Goal: Information Seeking & Learning: Learn about a topic

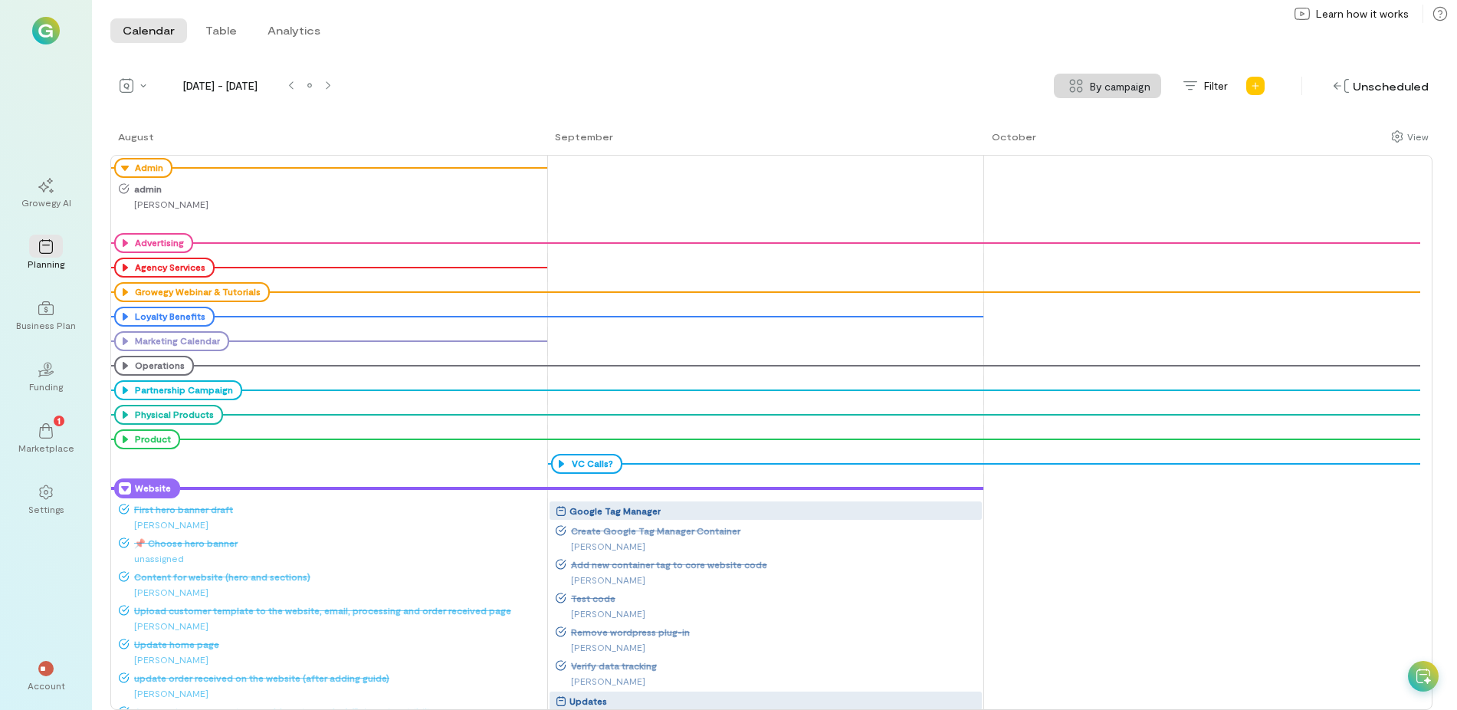
click at [118, 487] on div "Website" at bounding box center [147, 488] width 66 height 20
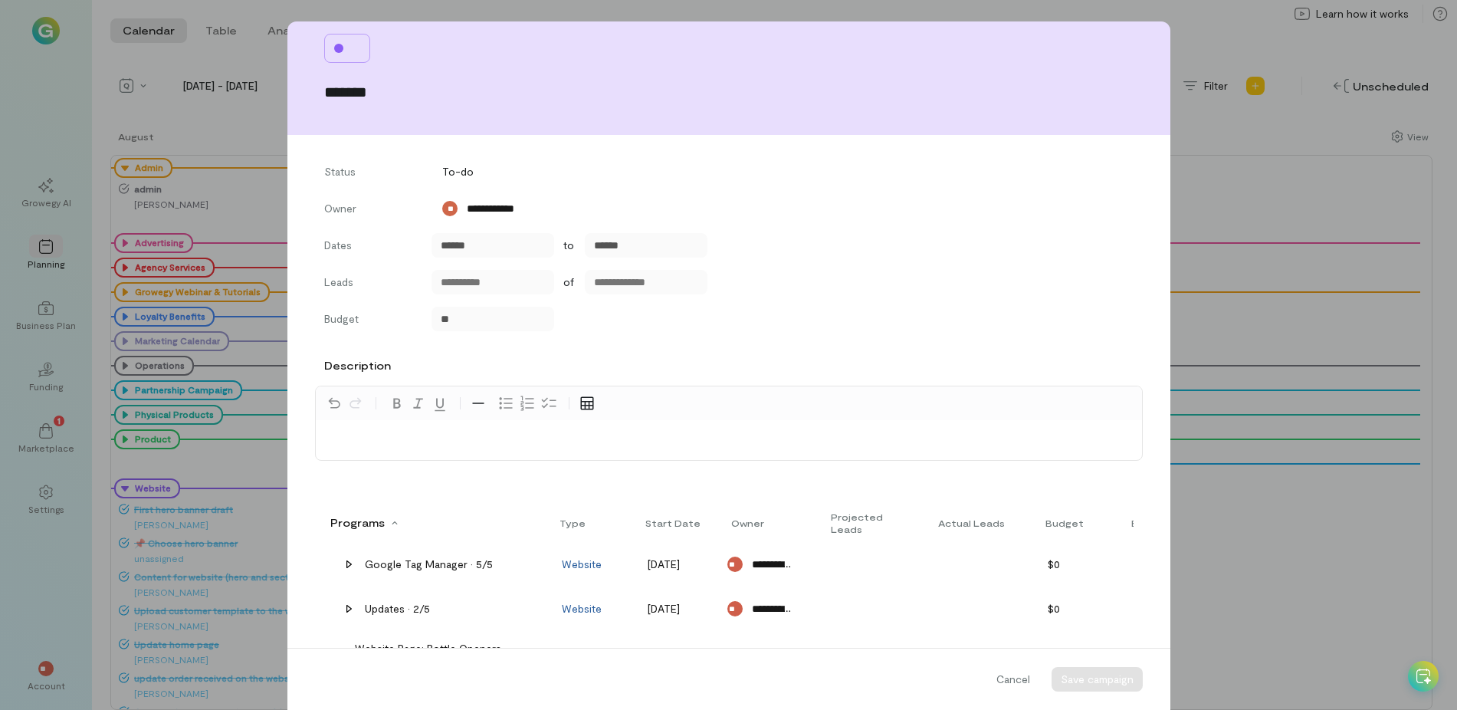
click at [220, 130] on div "**********" at bounding box center [728, 355] width 1457 height 710
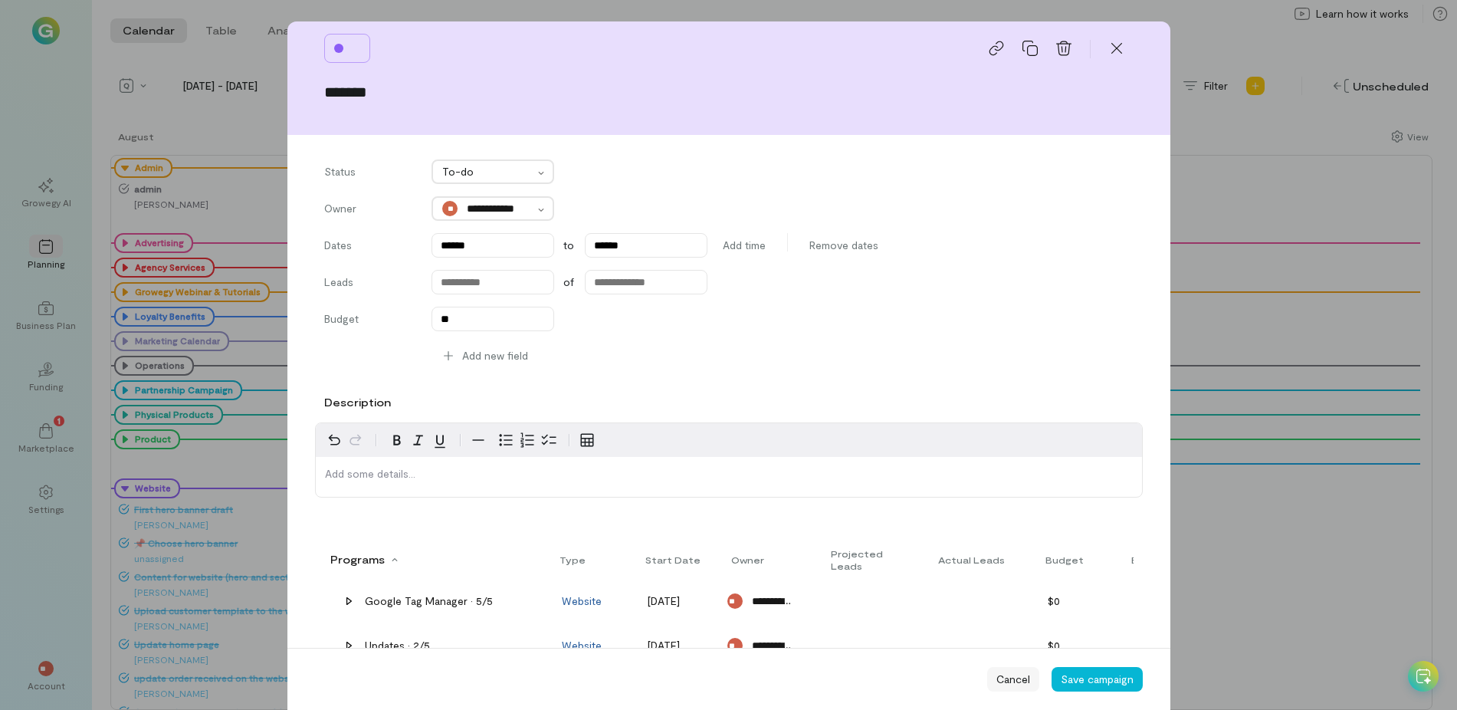
click at [999, 677] on span "Cancel" at bounding box center [1013, 678] width 34 height 15
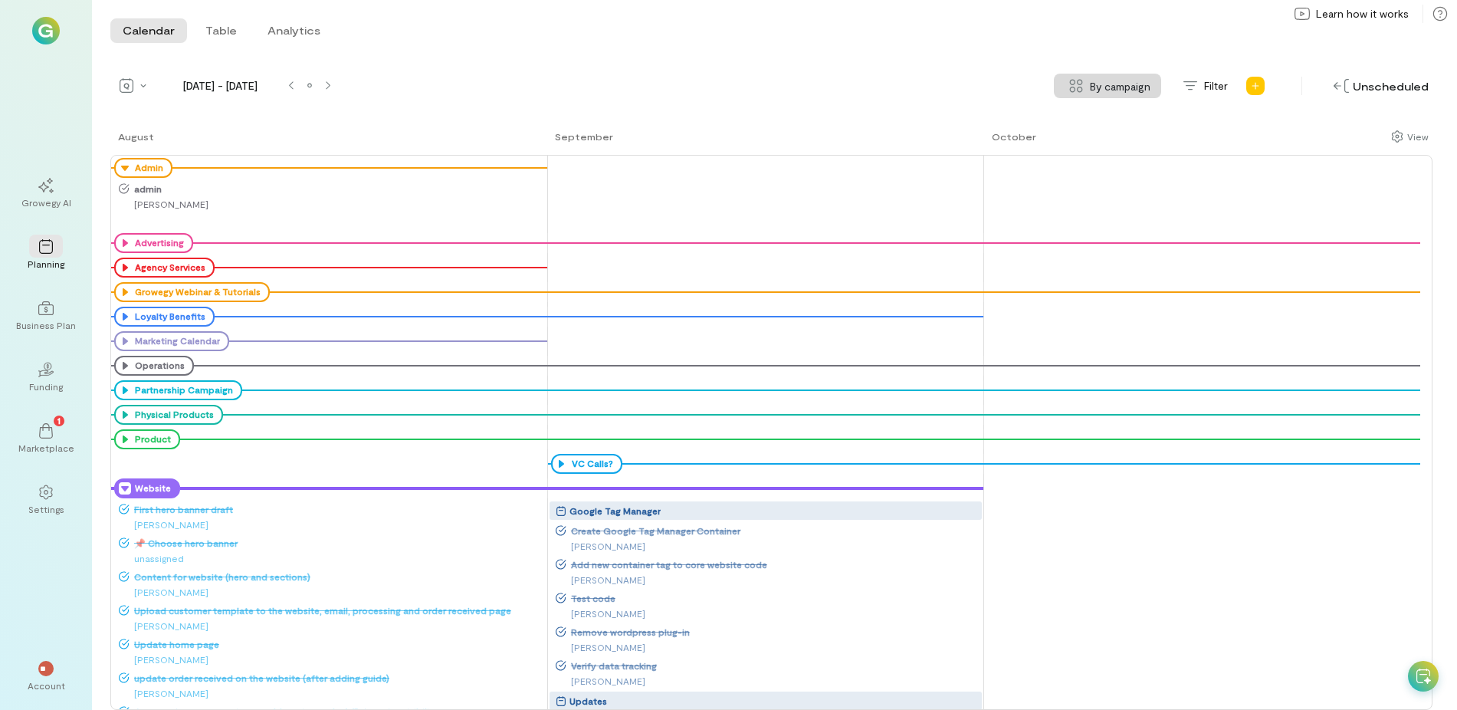
click at [123, 491] on icon at bounding box center [125, 488] width 12 height 12
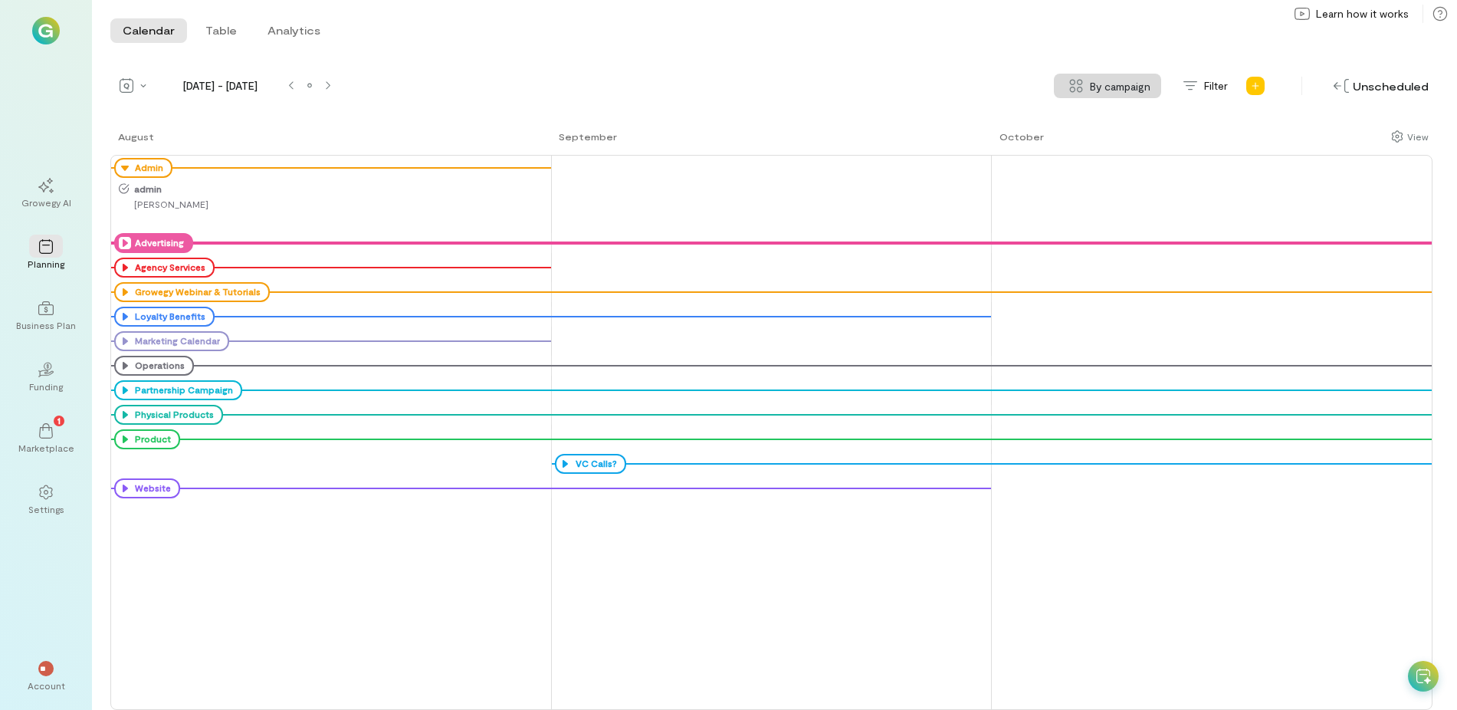
click at [124, 247] on icon at bounding box center [125, 243] width 12 height 12
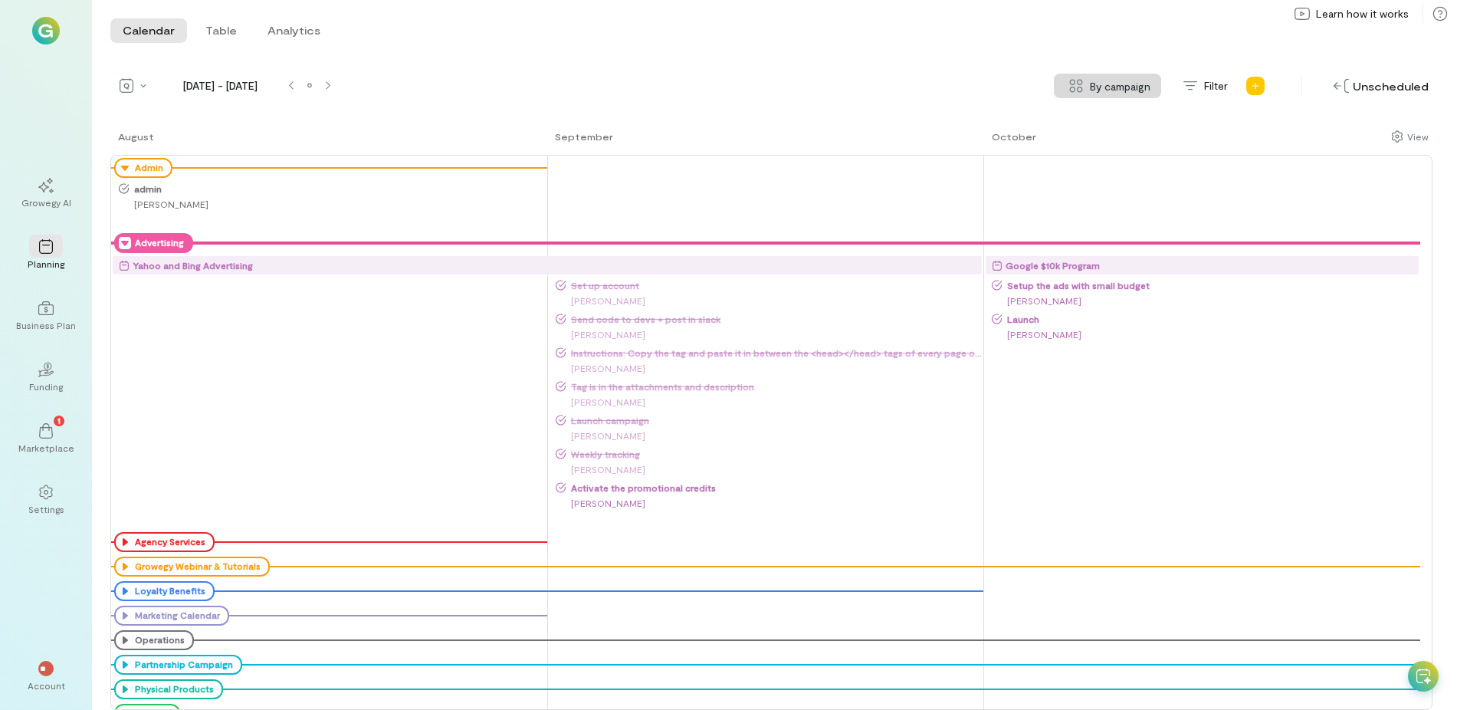
click at [123, 247] on icon at bounding box center [125, 243] width 12 height 12
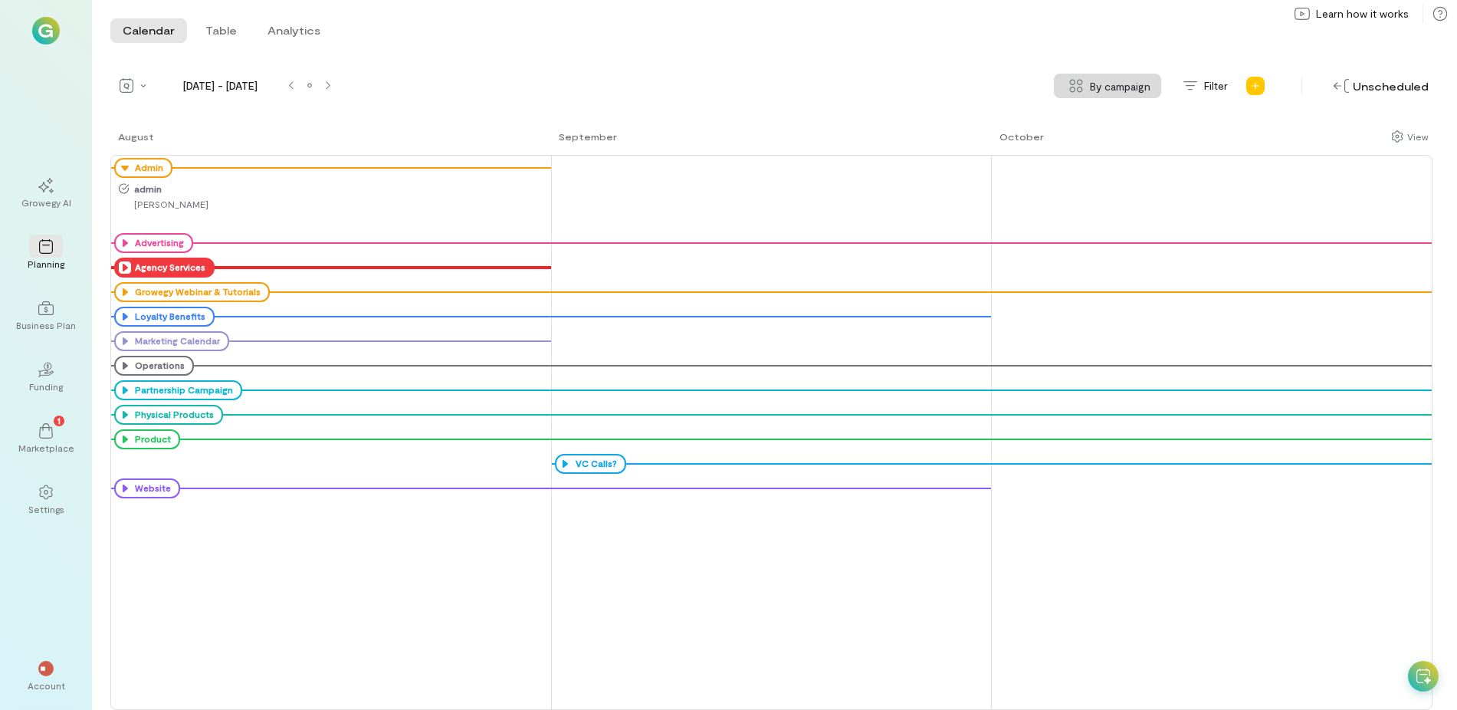
click at [118, 272] on div "Agency Services" at bounding box center [164, 268] width 100 height 20
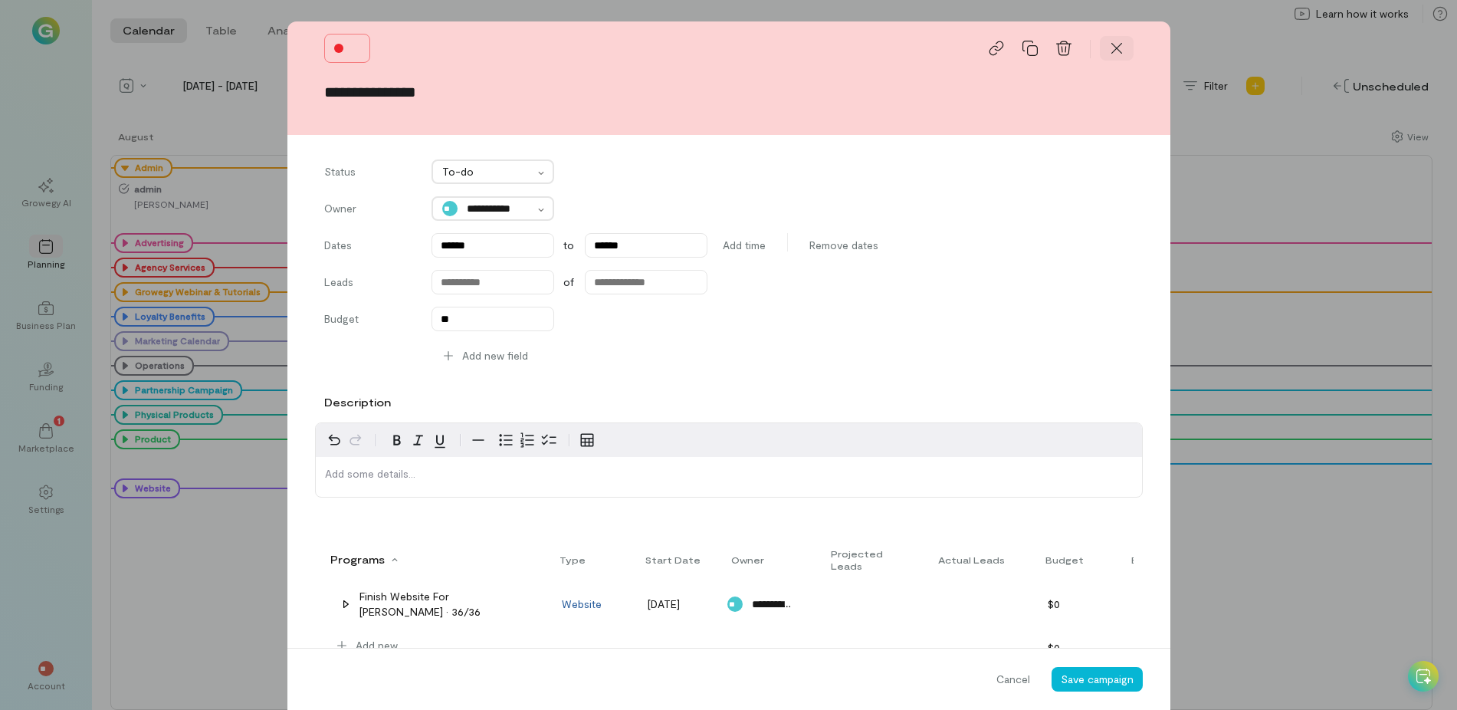
click at [1114, 50] on icon at bounding box center [1116, 48] width 15 height 15
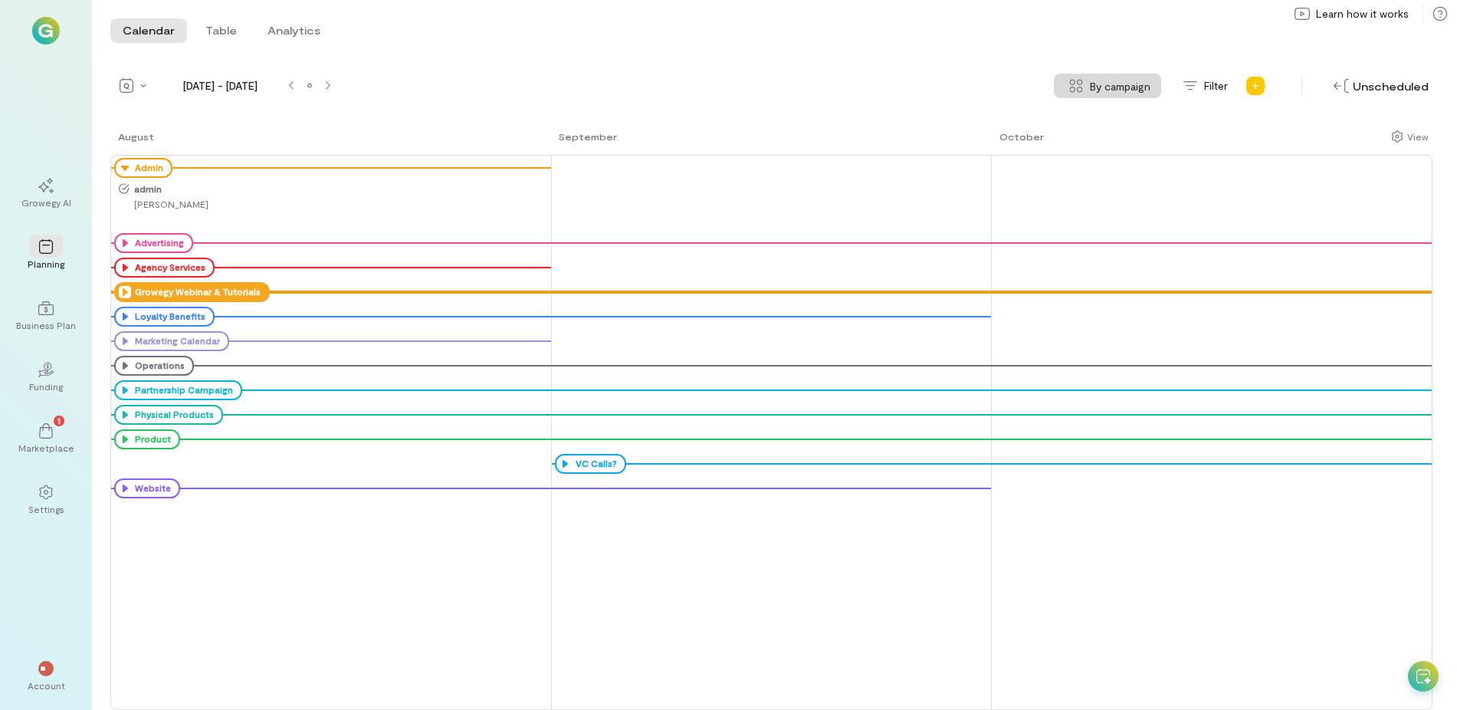
click at [123, 289] on icon at bounding box center [125, 292] width 12 height 12
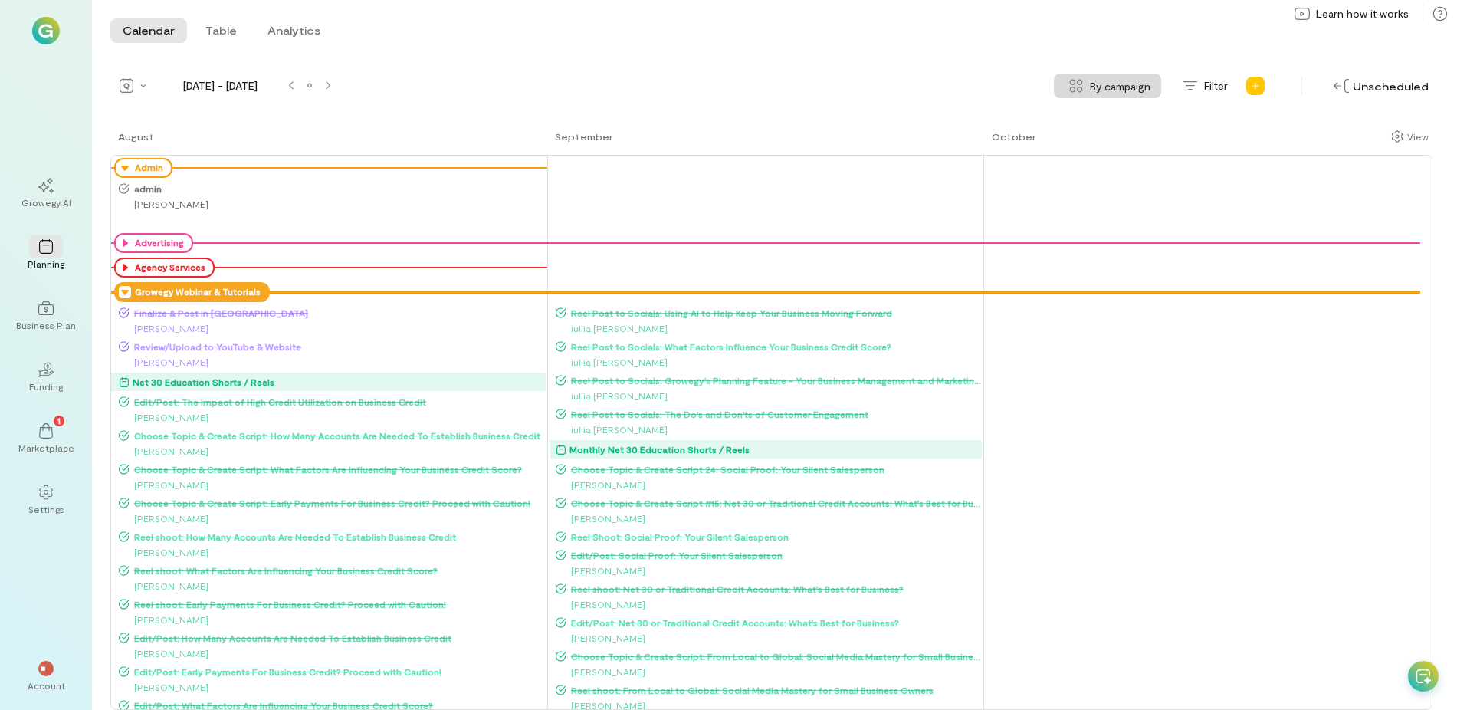
click at [123, 291] on icon at bounding box center [125, 292] width 12 height 12
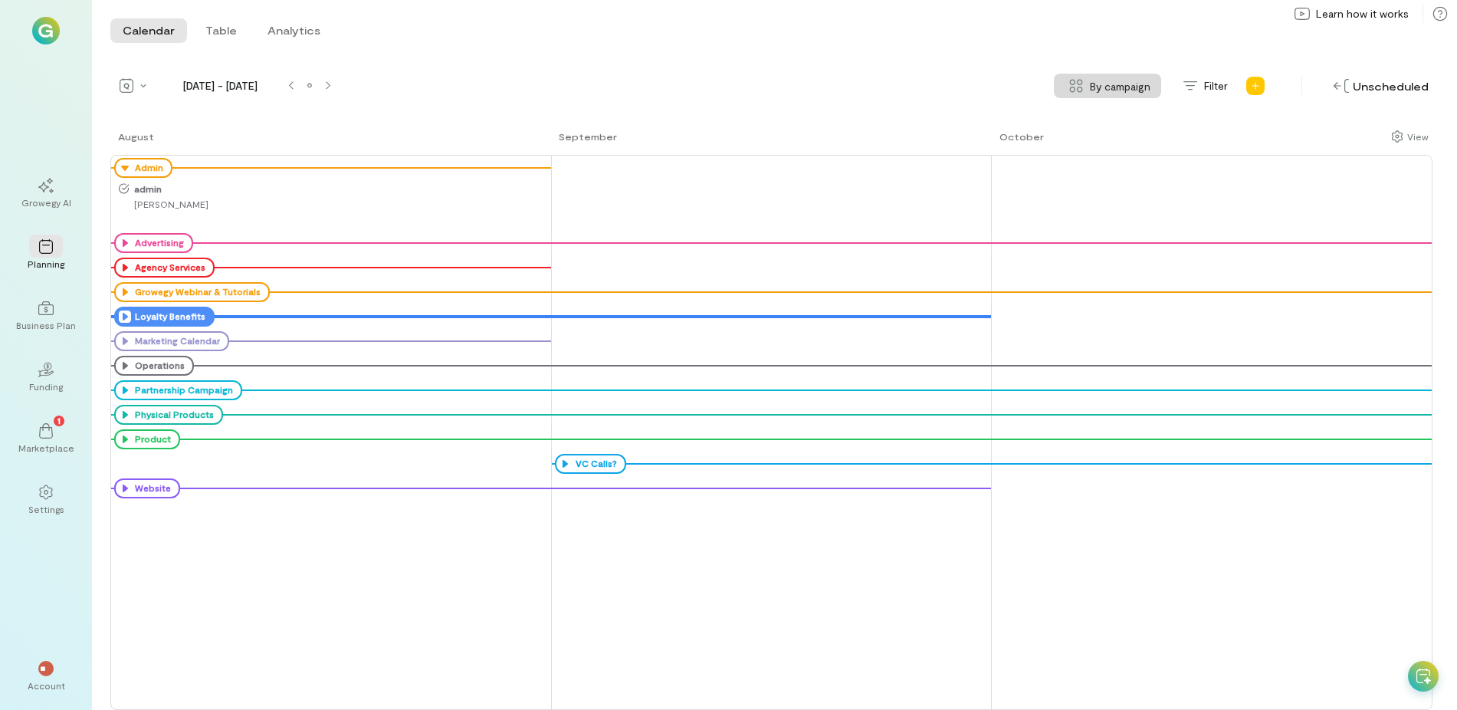
click at [123, 314] on icon at bounding box center [125, 316] width 12 height 12
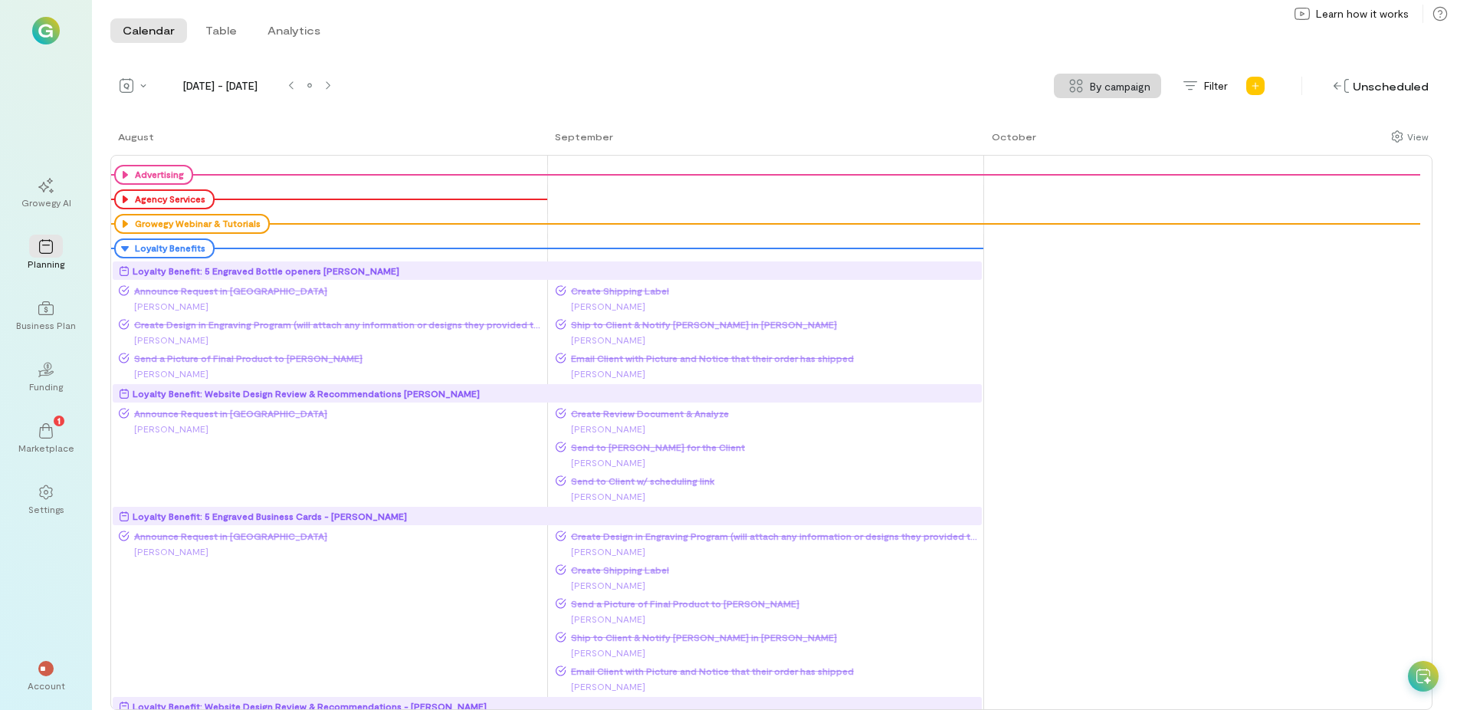
scroll to position [48, 0]
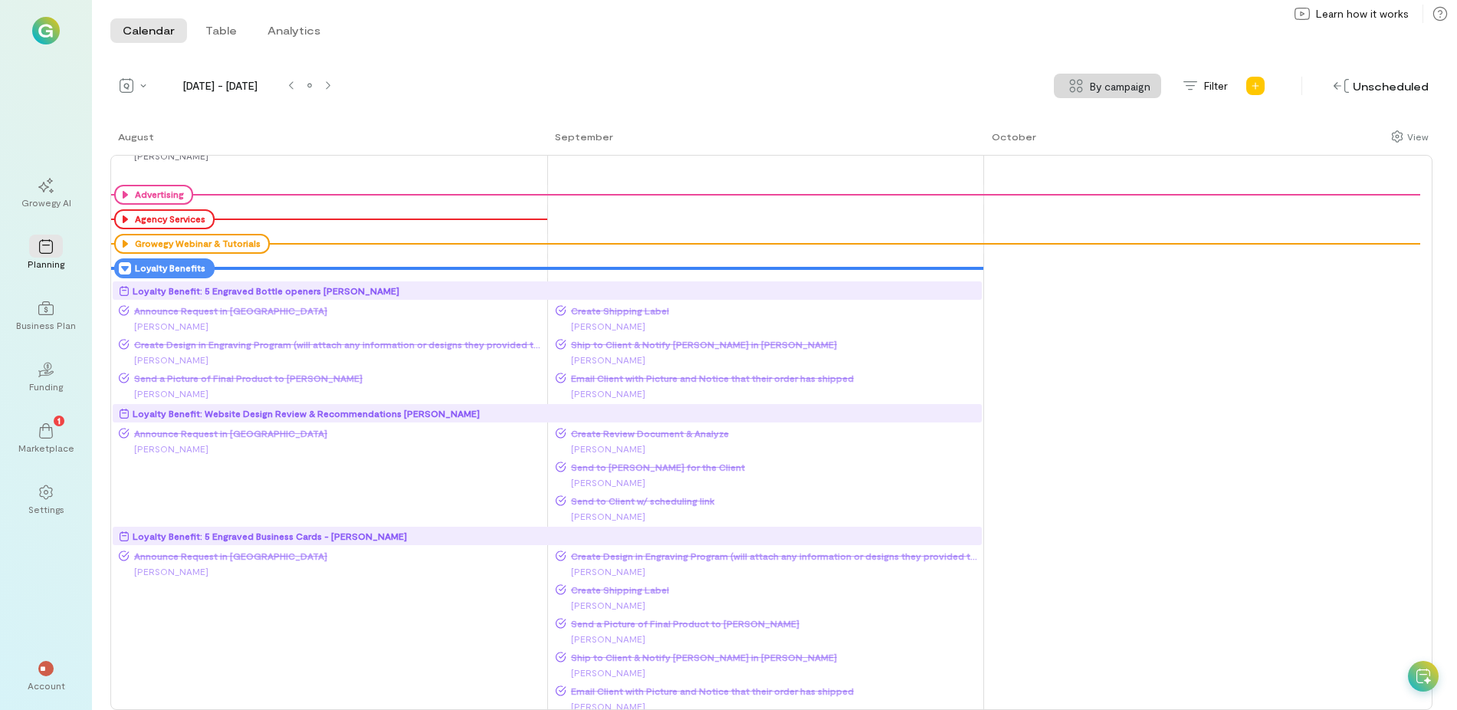
click at [122, 268] on icon at bounding box center [125, 268] width 12 height 12
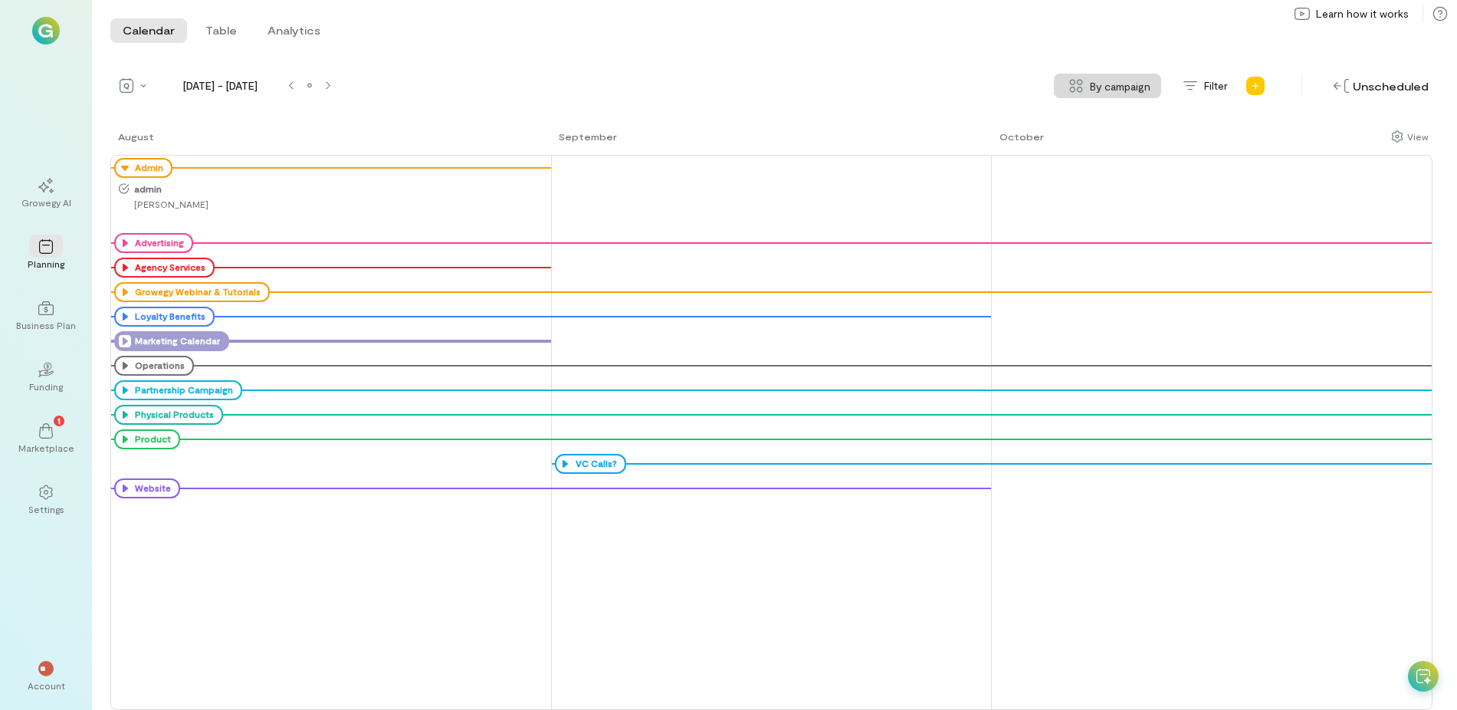
click at [126, 340] on icon at bounding box center [125, 341] width 12 height 12
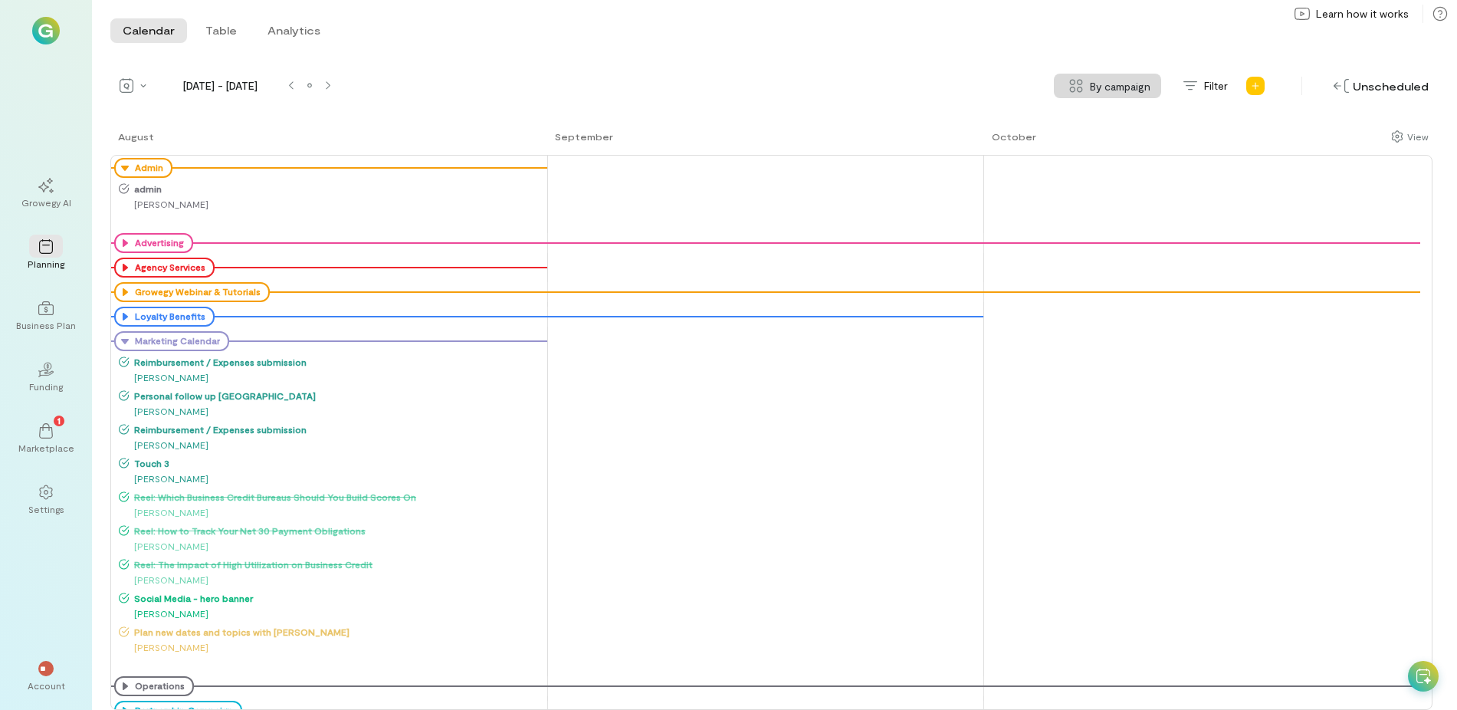
click at [0, 0] on icon at bounding box center [0, 0] width 0 height 0
